Goal: Task Accomplishment & Management: Use online tool/utility

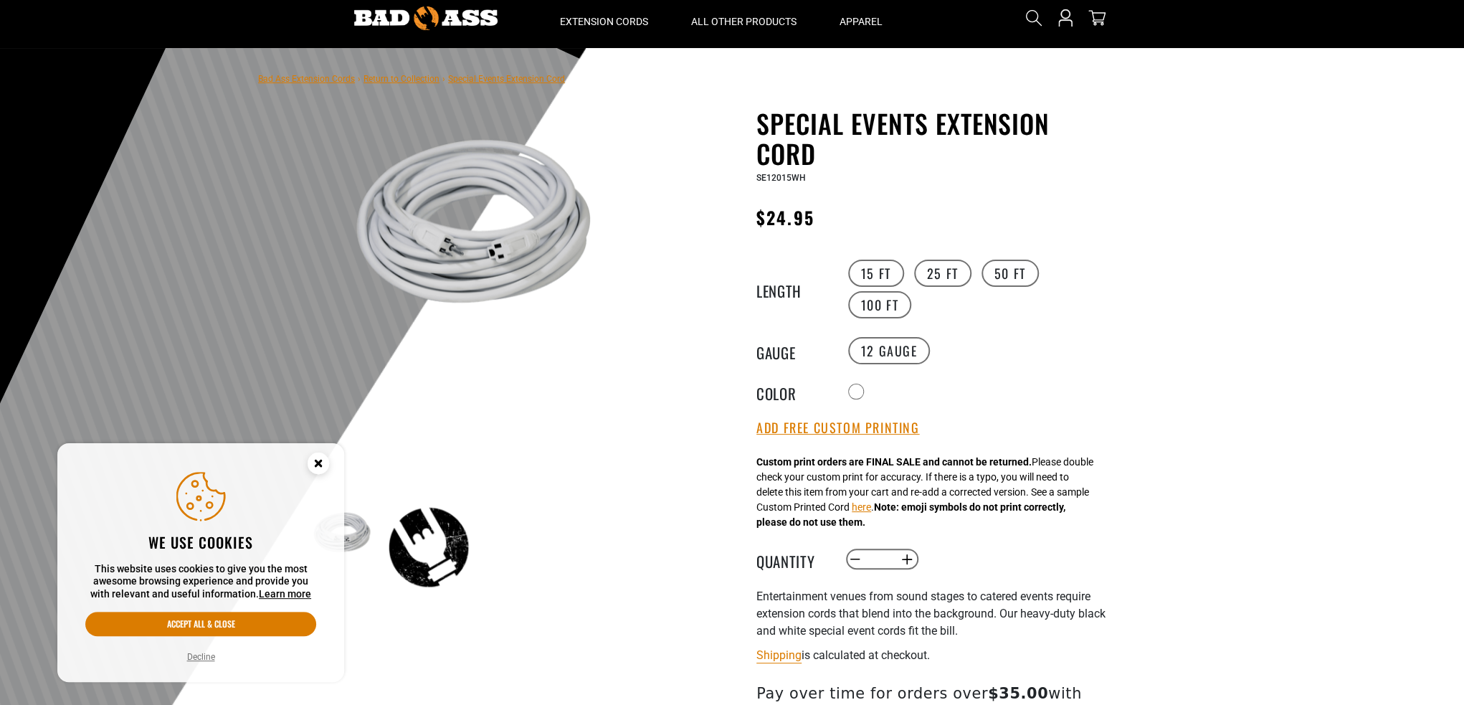
scroll to position [72, 0]
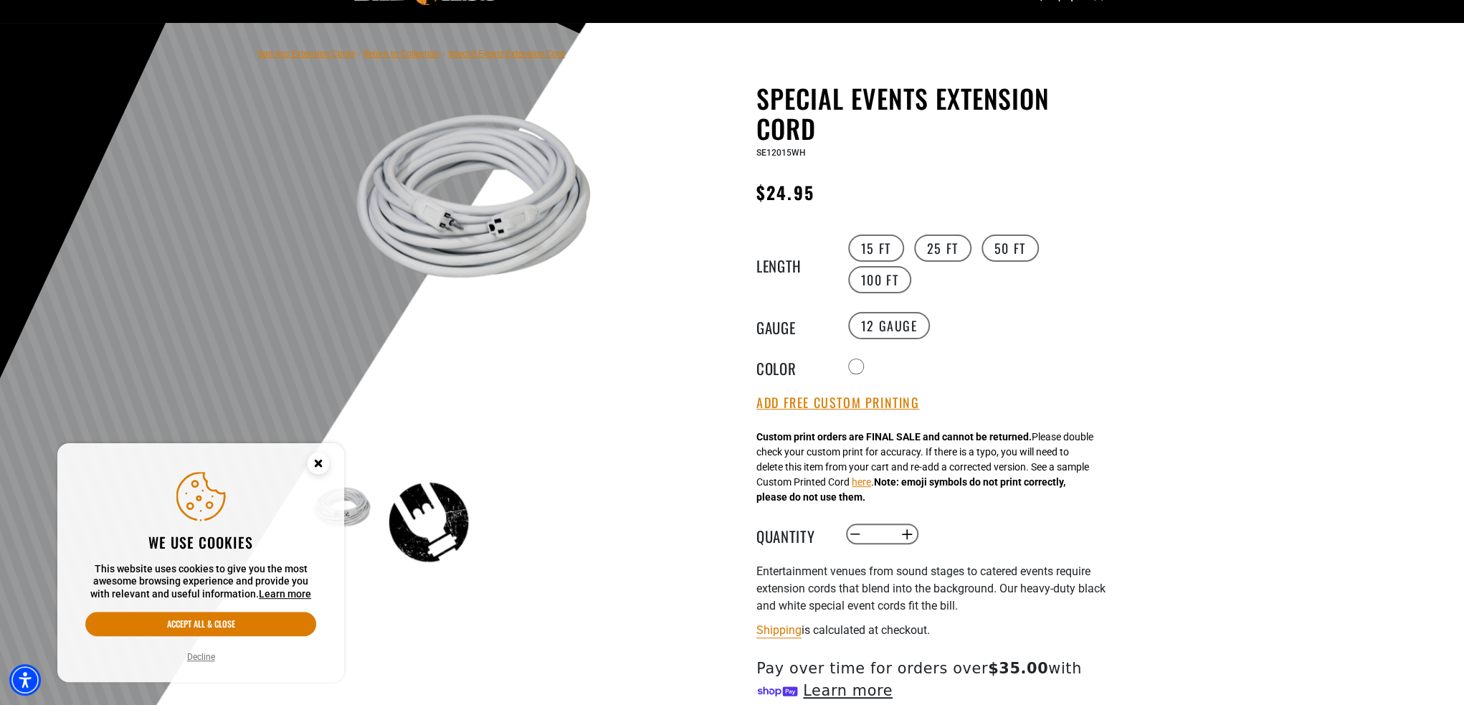
click at [319, 458] on circle "Cookie Consent" at bounding box center [318, 463] width 22 height 22
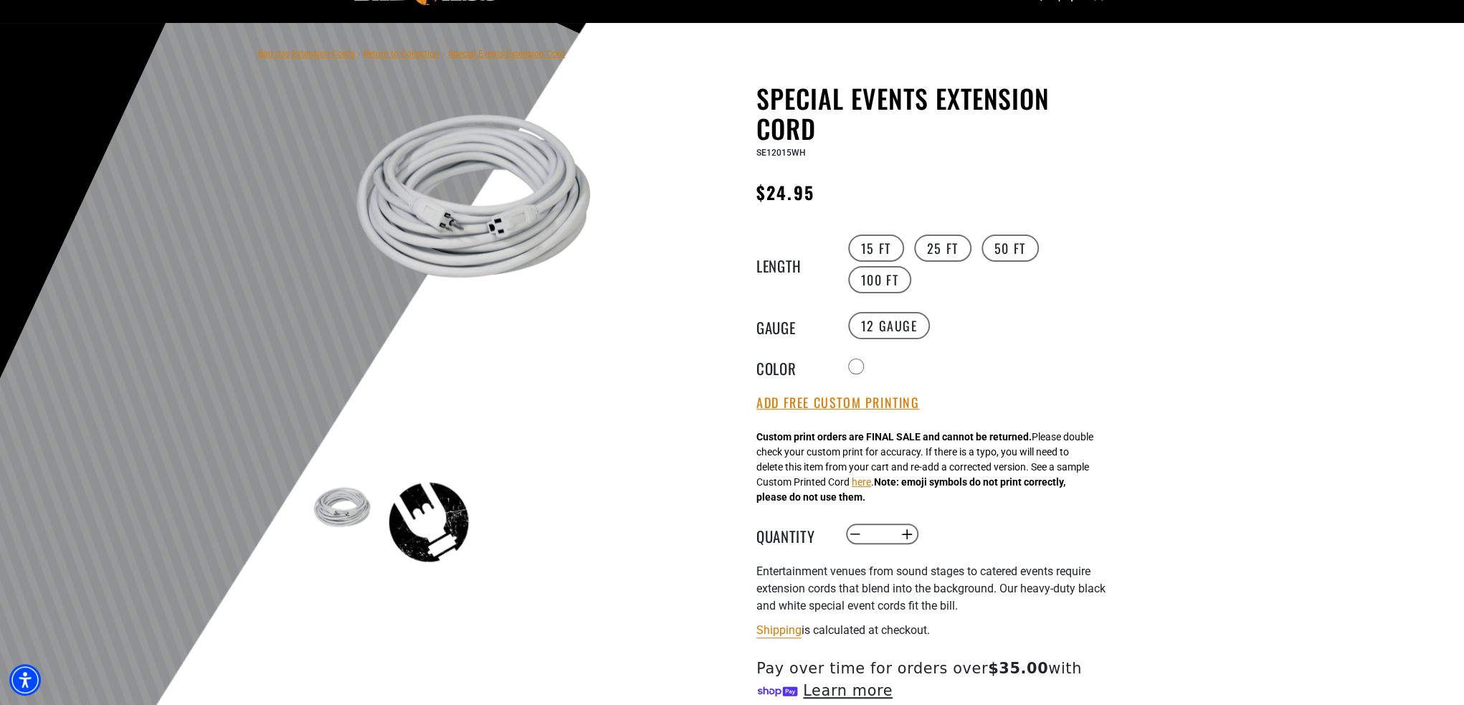
click at [409, 52] on link "Return to Collection" at bounding box center [401, 54] width 76 height 10
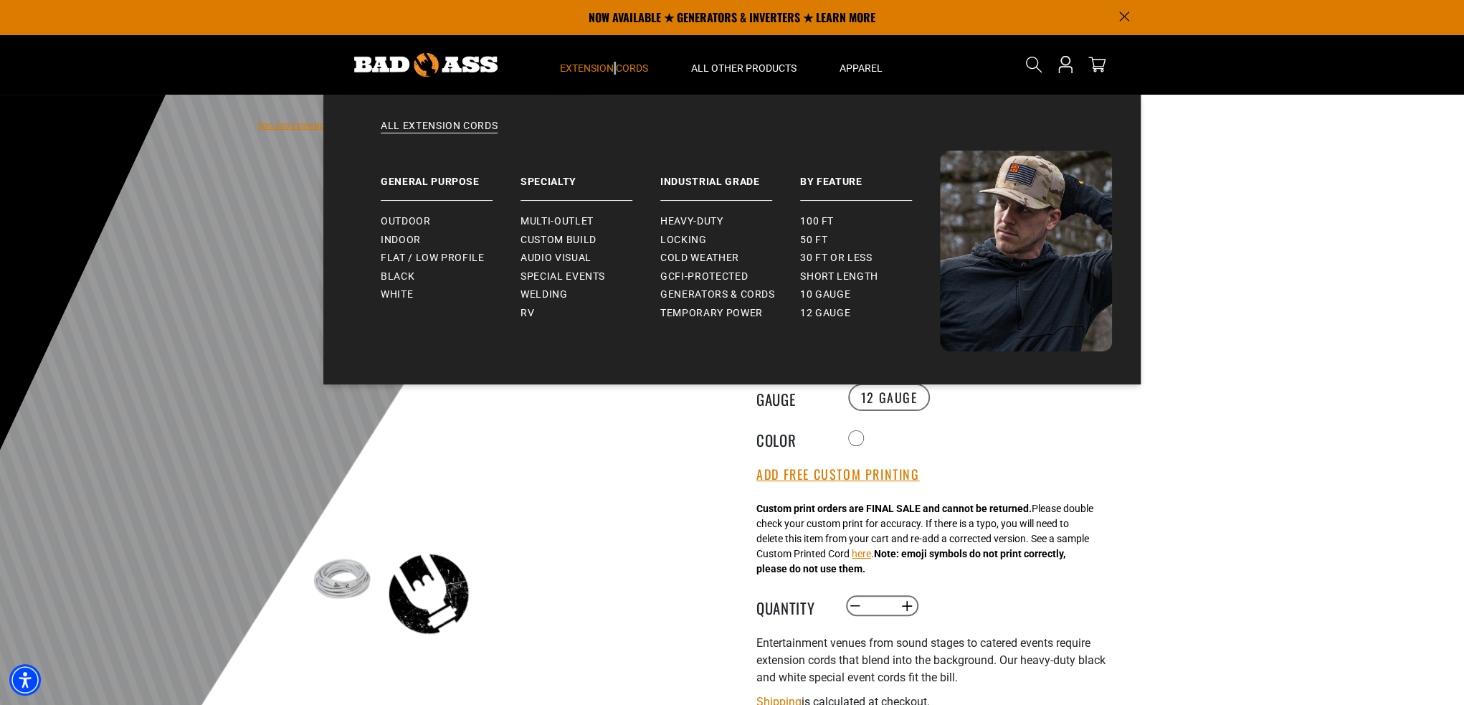
click at [614, 76] on summary "Extension Cords" at bounding box center [603, 64] width 131 height 60
click at [555, 238] on span "Custom Build" at bounding box center [558, 240] width 76 height 13
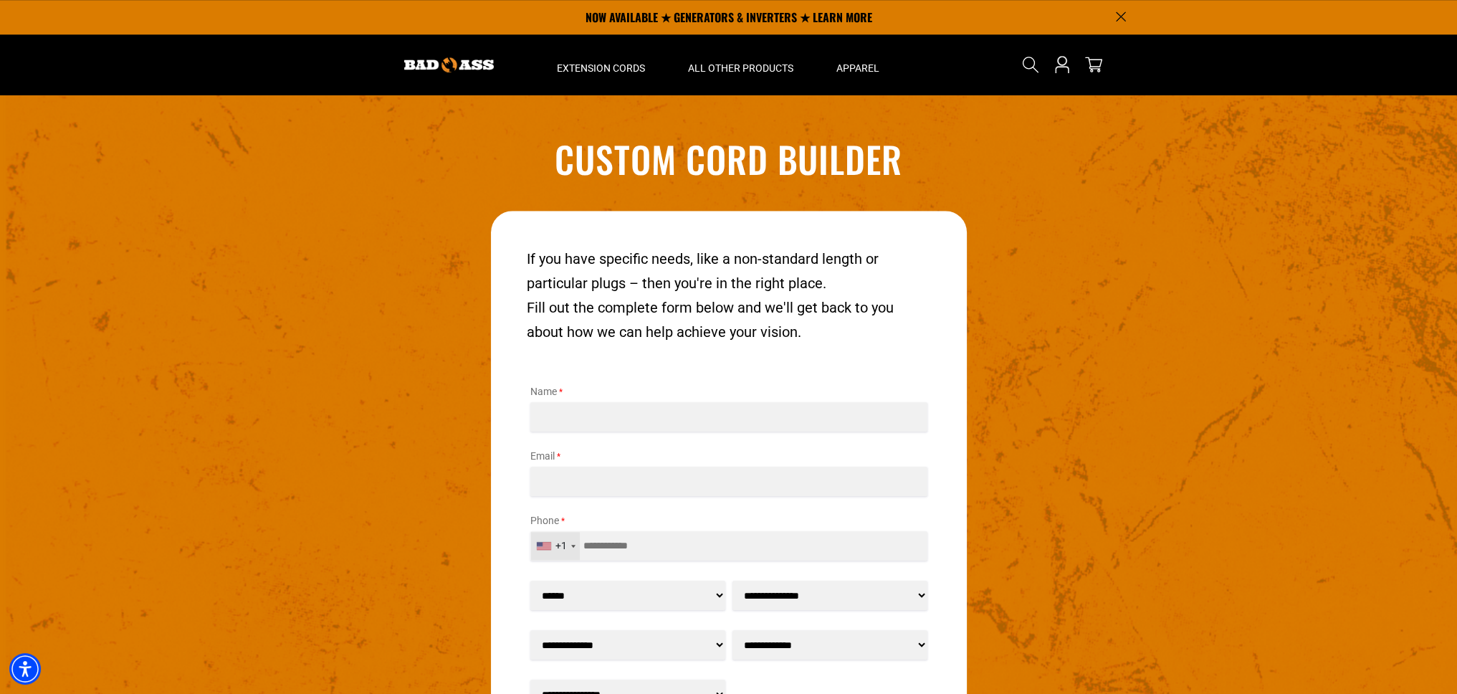
scroll to position [1706, 0]
